Goal: Task Accomplishment & Management: Complete application form

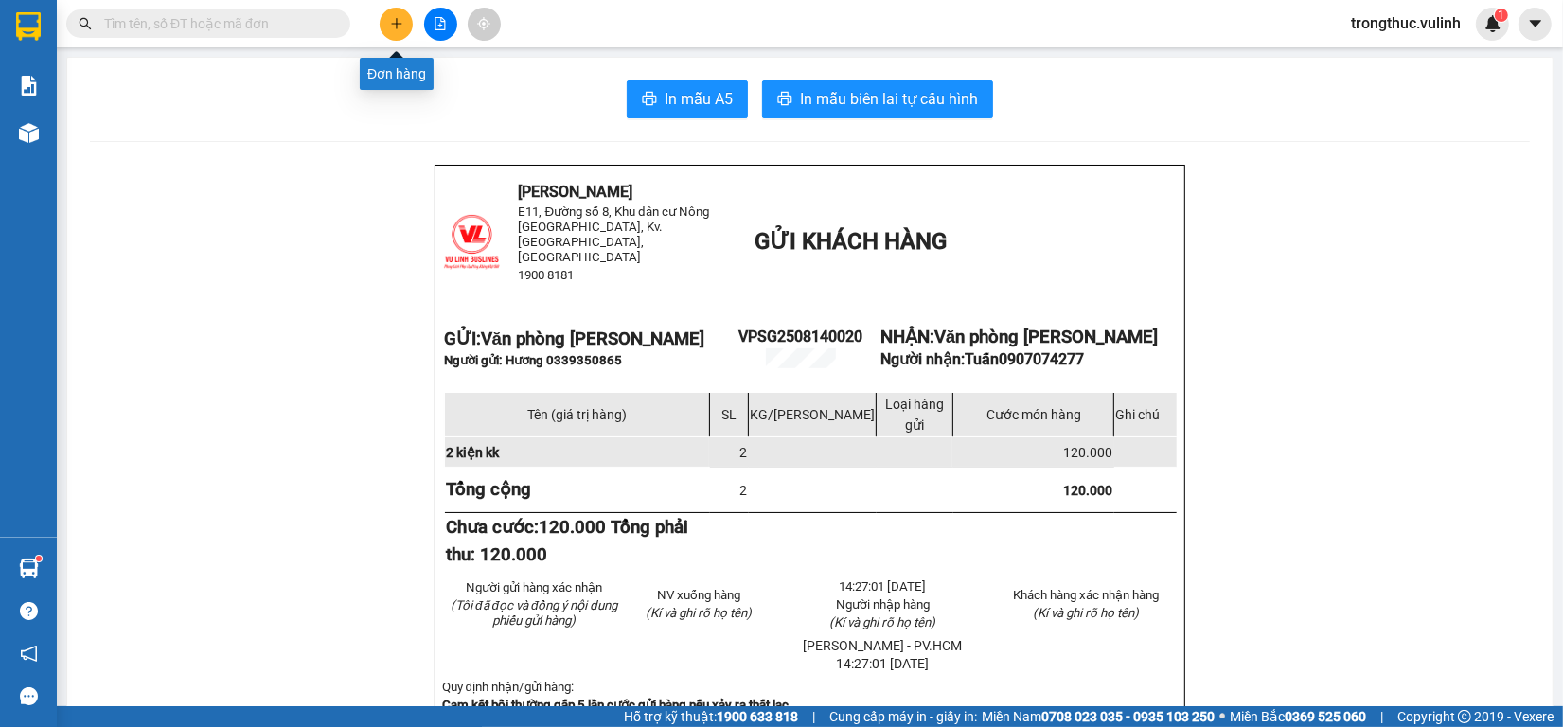
click at [391, 25] on icon "plus" at bounding box center [396, 23] width 13 height 13
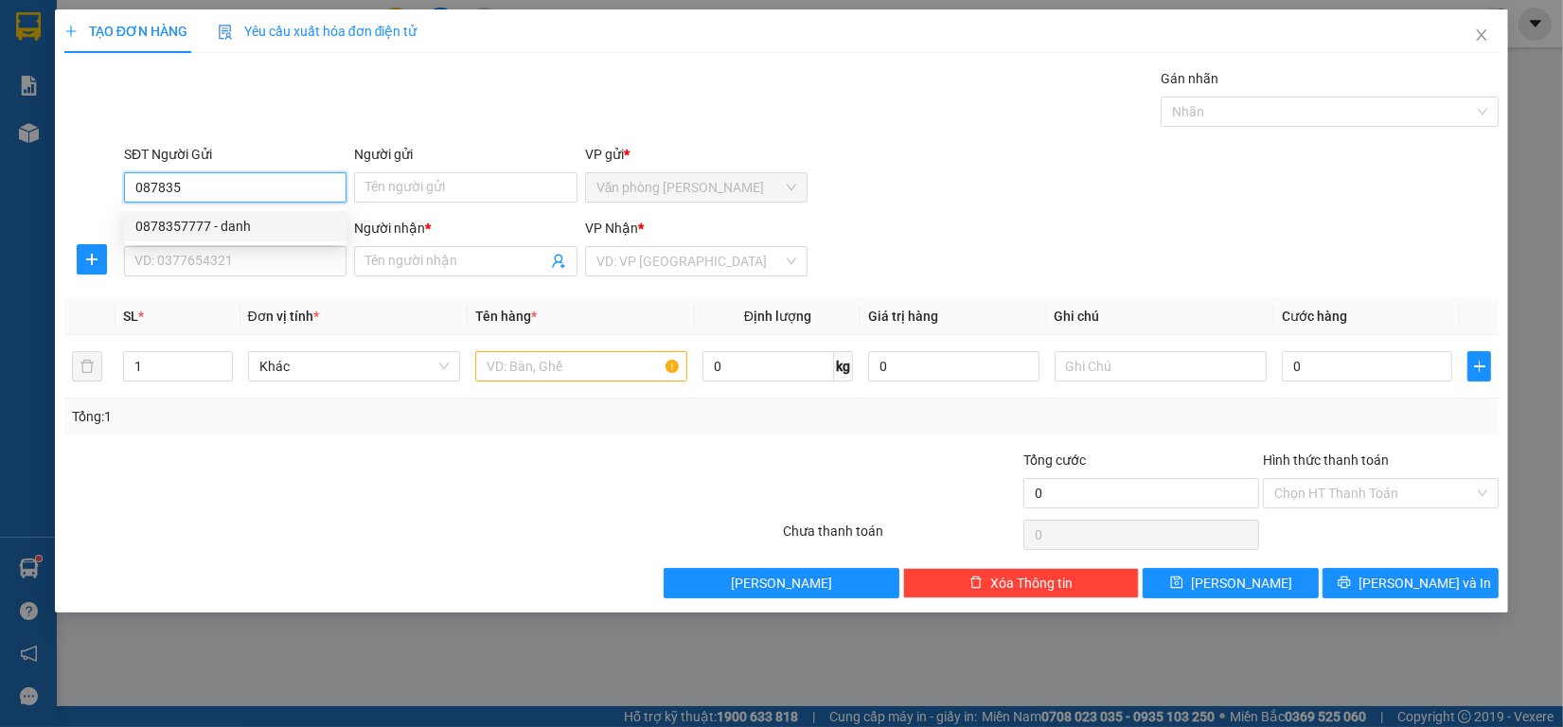
click at [177, 232] on div "0878357777 - danh" at bounding box center [235, 226] width 200 height 21
type input "0878357777"
type input "danh"
type input "0702890502"
type input "[PERSON_NAME]"
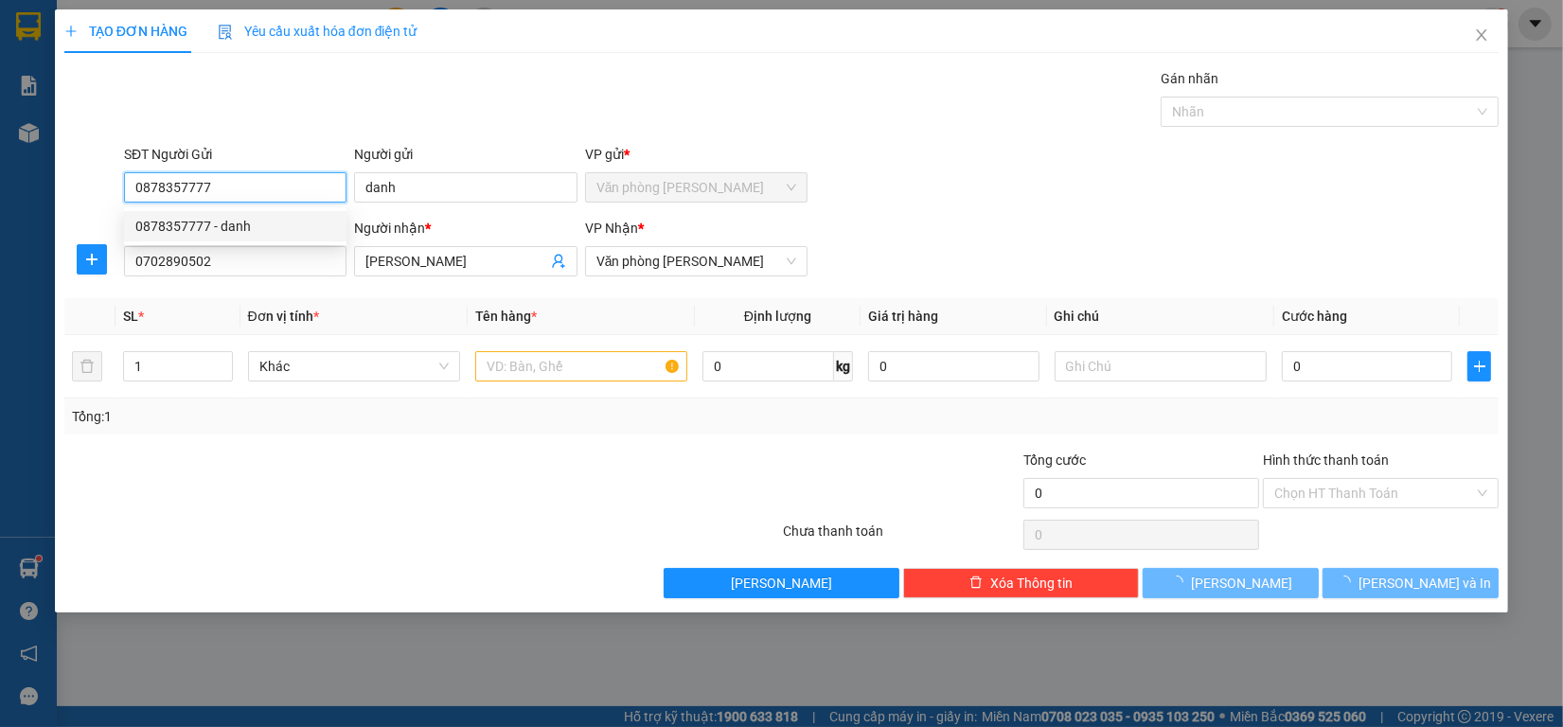
type input "60.000"
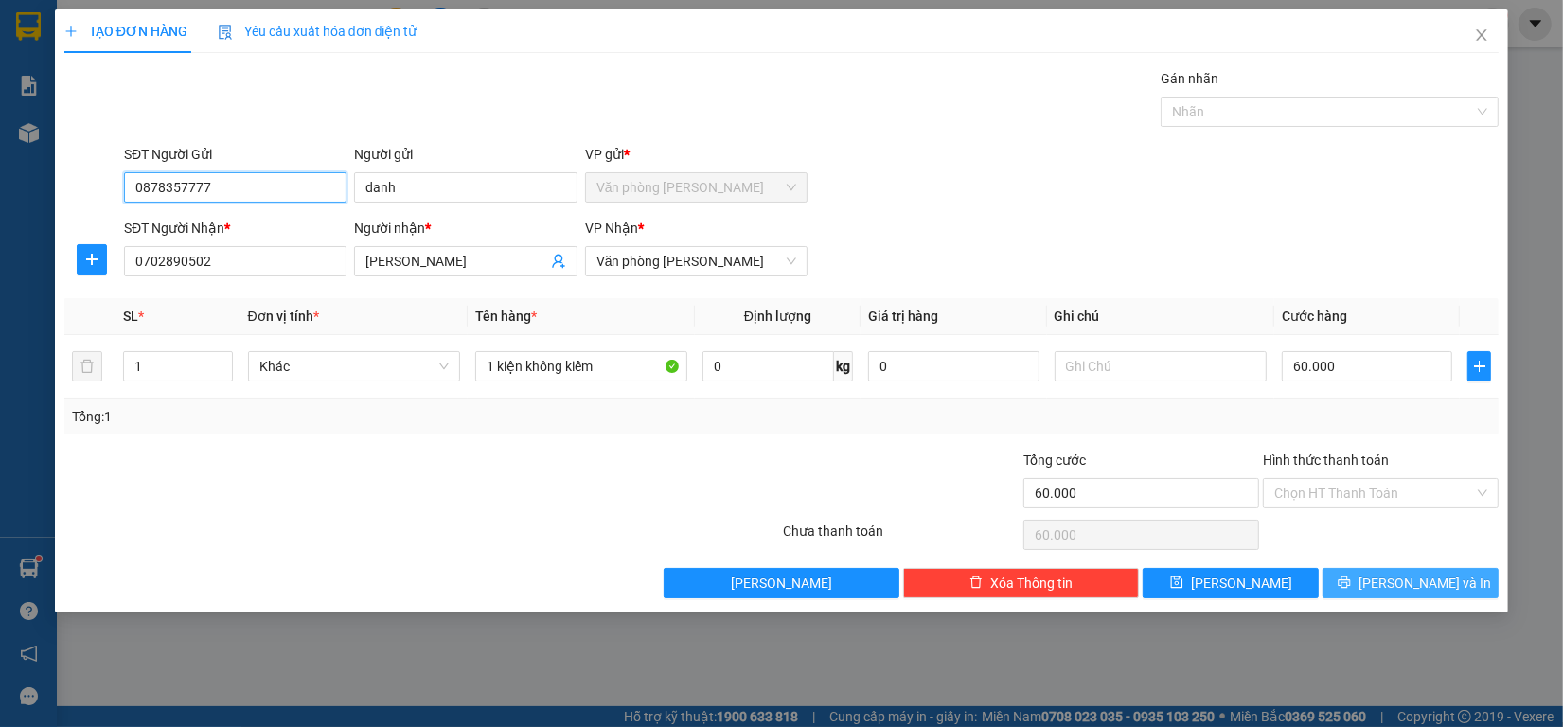
type input "0878357777"
click at [1351, 591] on span "printer" at bounding box center [1343, 582] width 13 height 15
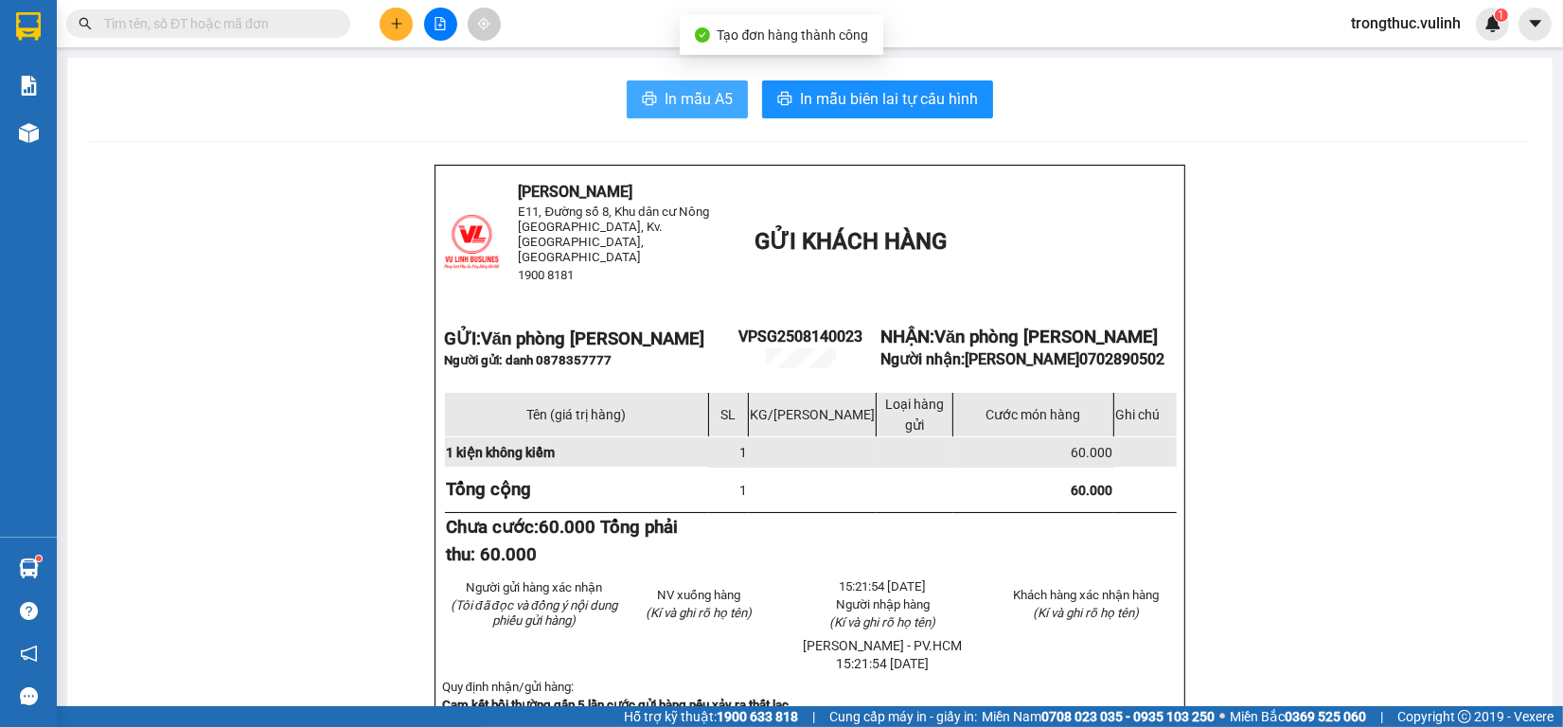
click at [683, 100] on span "In mẫu A5" at bounding box center [698, 99] width 68 height 24
